Goal: Information Seeking & Learning: Find specific fact

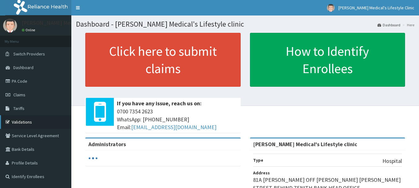
click at [28, 121] on link "Validations" at bounding box center [35, 122] width 71 height 14
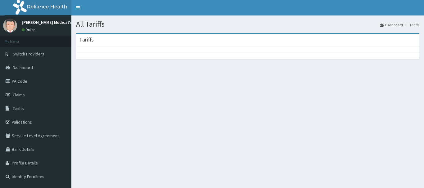
click at [117, 49] on div at bounding box center [247, 50] width 343 height 6
click at [412, 27] on li "Tariffs" at bounding box center [411, 24] width 16 height 5
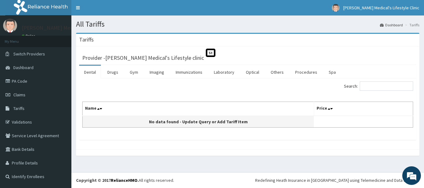
click at [100, 120] on td "No data found - Update Query or Add Tariff Item" at bounding box center [198, 122] width 231 height 12
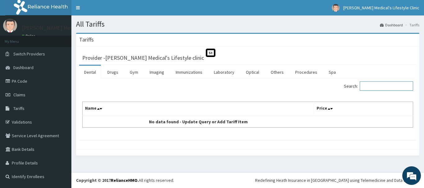
click at [385, 85] on input "Search:" at bounding box center [386, 86] width 53 height 9
type input "LUMBER BELT"
click at [277, 73] on link "Others" at bounding box center [277, 72] width 23 height 13
click at [379, 89] on input "Search:" at bounding box center [386, 86] width 53 height 9
type input "LUMBER"
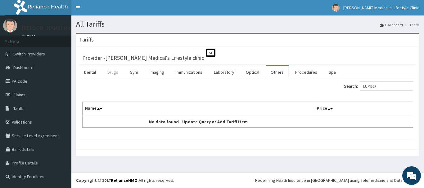
click at [114, 74] on link "Drugs" at bounding box center [112, 72] width 21 height 13
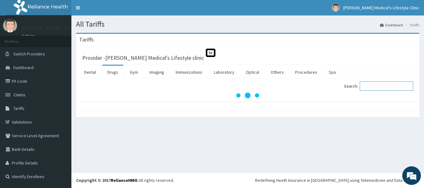
click at [368, 86] on input "Search:" at bounding box center [386, 86] width 53 height 9
click at [370, 87] on input "Search:" at bounding box center [386, 86] width 53 height 9
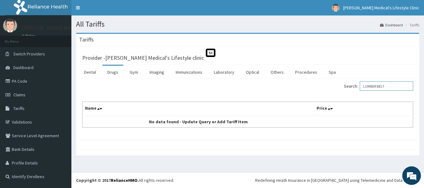
type input "LUMBER BELT"
click at [115, 73] on link "Drugs" at bounding box center [112, 72] width 21 height 13
click at [277, 74] on link "Others" at bounding box center [277, 72] width 23 height 13
click at [299, 72] on link "Procedures" at bounding box center [306, 72] width 32 height 13
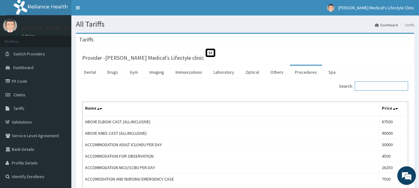
click at [371, 87] on input "Search:" at bounding box center [381, 86] width 53 height 9
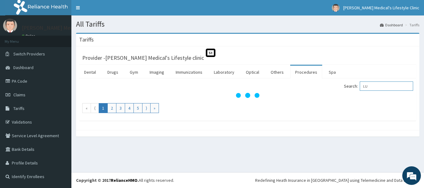
type input "LU"
click at [305, 74] on link "Procedures" at bounding box center [306, 72] width 32 height 13
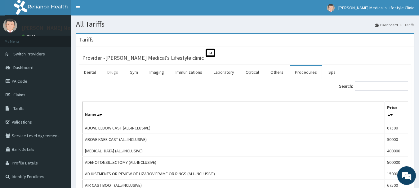
click at [116, 72] on link "Drugs" at bounding box center [112, 72] width 21 height 13
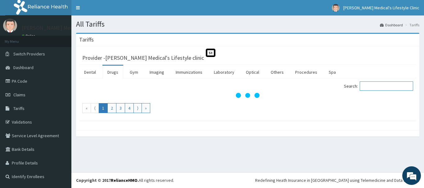
click at [383, 85] on input "Search:" at bounding box center [386, 86] width 53 height 9
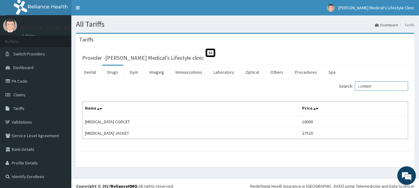
click at [375, 87] on input "LUMBER" at bounding box center [381, 86] width 53 height 9
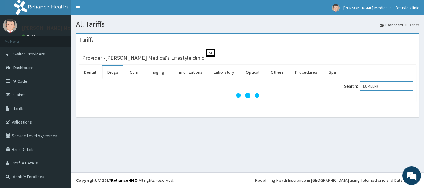
click at [392, 86] on input "LUMBERR" at bounding box center [386, 86] width 53 height 9
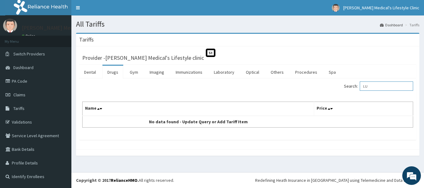
type input "L"
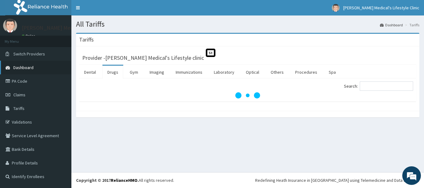
click at [25, 64] on link "Dashboard" at bounding box center [35, 68] width 71 height 14
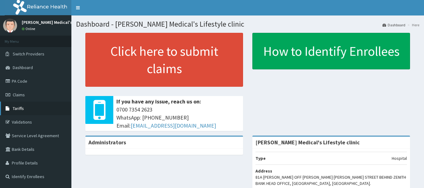
click at [26, 110] on link "Tariffs" at bounding box center [35, 109] width 71 height 14
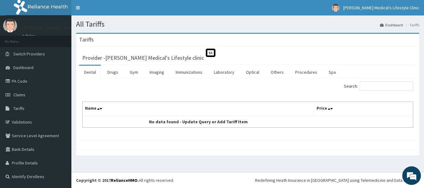
click at [412, 27] on li "Tariffs" at bounding box center [411, 24] width 16 height 5
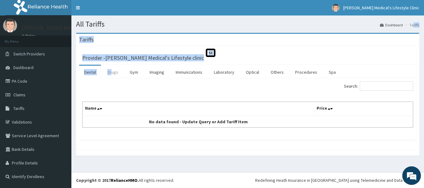
drag, startPoint x: 413, startPoint y: 25, endPoint x: 112, endPoint y: 73, distance: 305.1
click at [112, 73] on div "All Tariffs Dashboard Tariffs Tariffs Provider - Grover Medical's Lifestyle cli…" at bounding box center [247, 94] width 352 height 157
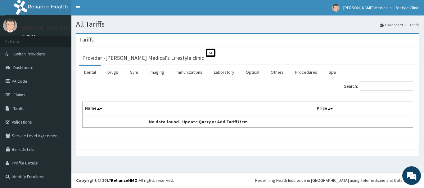
click at [119, 88] on div "Search:" at bounding box center [248, 87] width 340 height 11
click at [112, 74] on link "Drugs" at bounding box center [112, 72] width 21 height 13
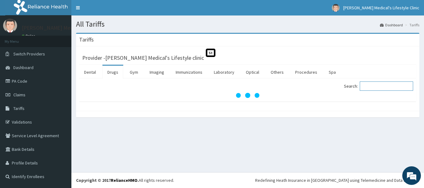
click at [375, 85] on input "Search:" at bounding box center [386, 86] width 53 height 9
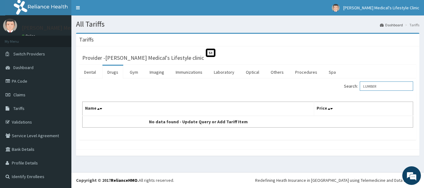
click at [389, 90] on input "LUMBER" at bounding box center [386, 86] width 53 height 9
click at [379, 88] on input "LUMBER" at bounding box center [386, 86] width 53 height 9
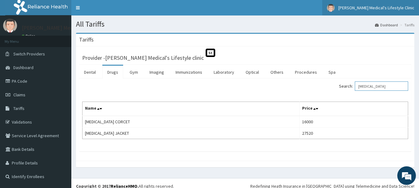
type input "[MEDICAL_DATA]"
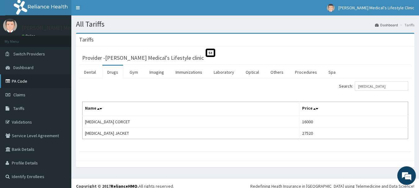
click at [30, 82] on link "PA Code" at bounding box center [35, 81] width 71 height 14
